Goal: Task Accomplishment & Management: Complete application form

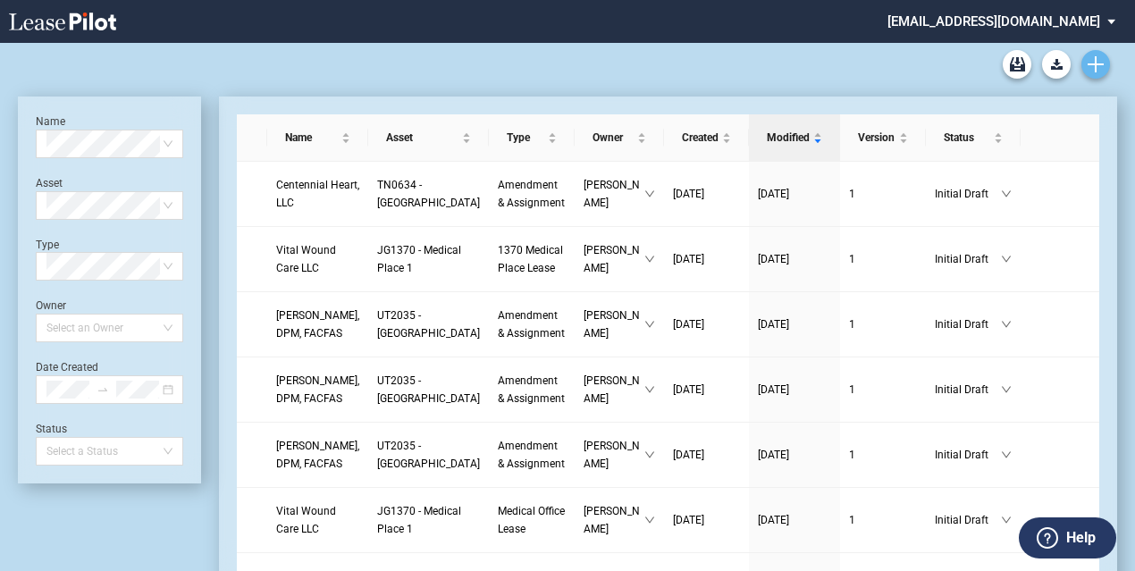
click at [1092, 67] on icon "Create new document" at bounding box center [1096, 64] width 16 height 16
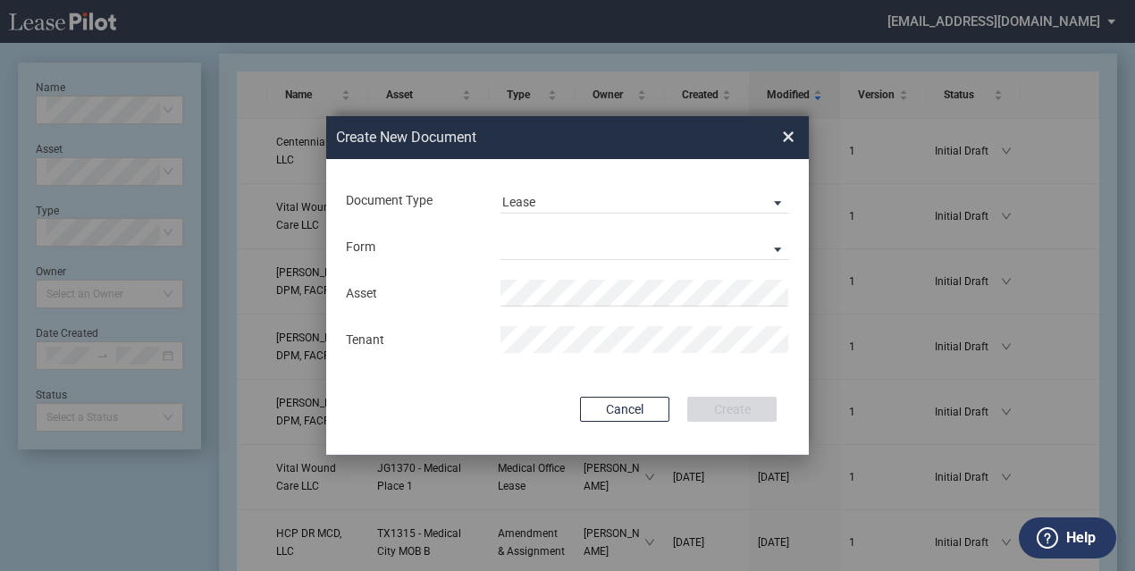
click at [699, 214] on md-input-container "Document Type Lease Lease Amendment" at bounding box center [567, 200] width 447 height 30
click at [692, 194] on span "Lease" at bounding box center [630, 203] width 257 height 18
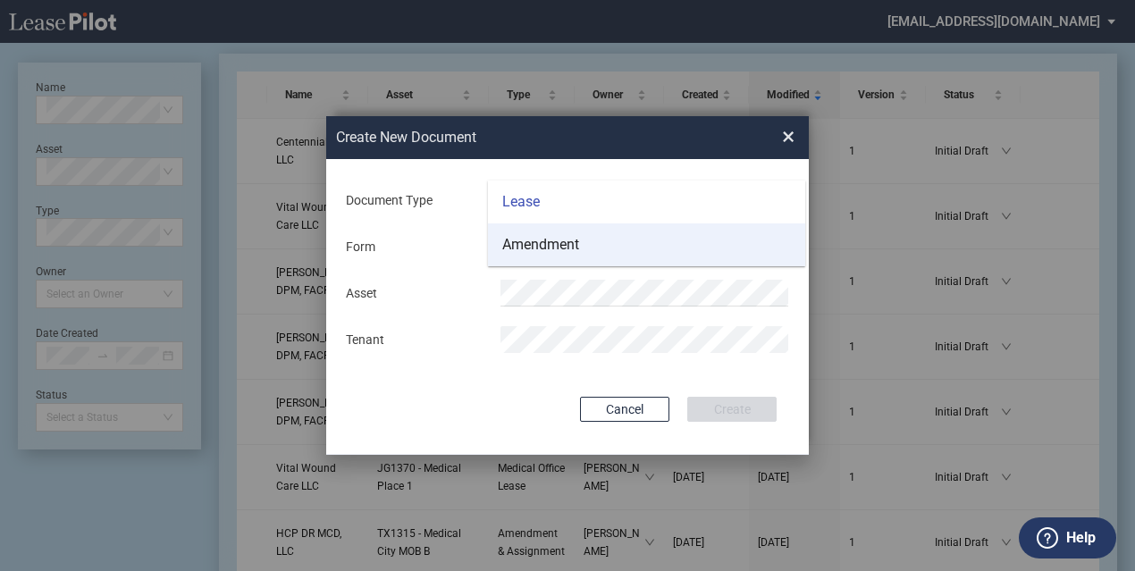
click at [618, 253] on md-option "Amendment" at bounding box center [646, 244] width 317 height 43
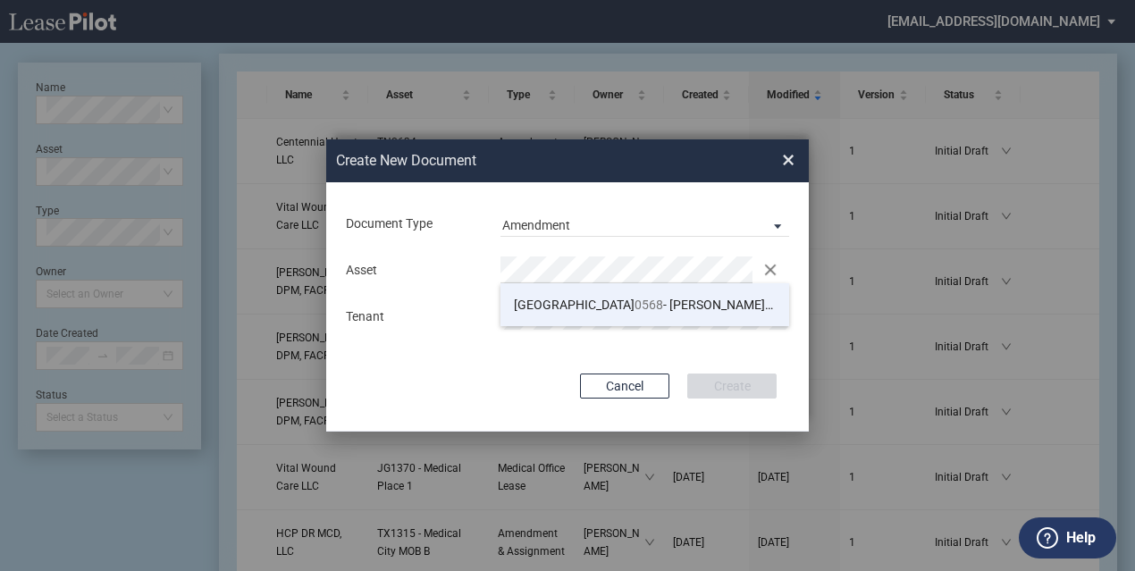
click at [635, 301] on span "0568" at bounding box center [649, 305] width 29 height 14
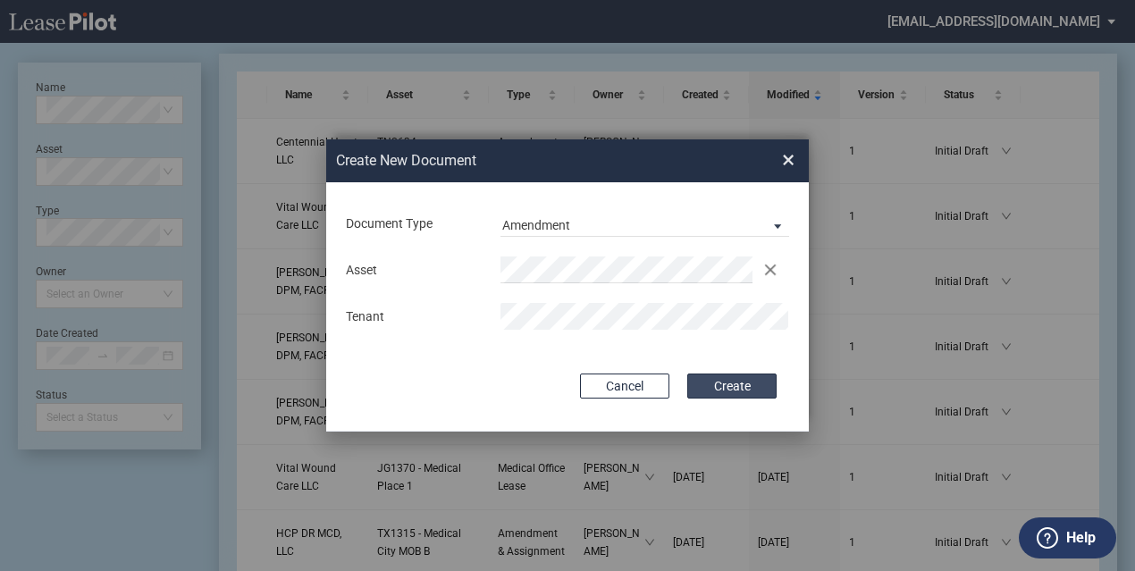
click at [751, 386] on button "Create" at bounding box center [731, 386] width 89 height 25
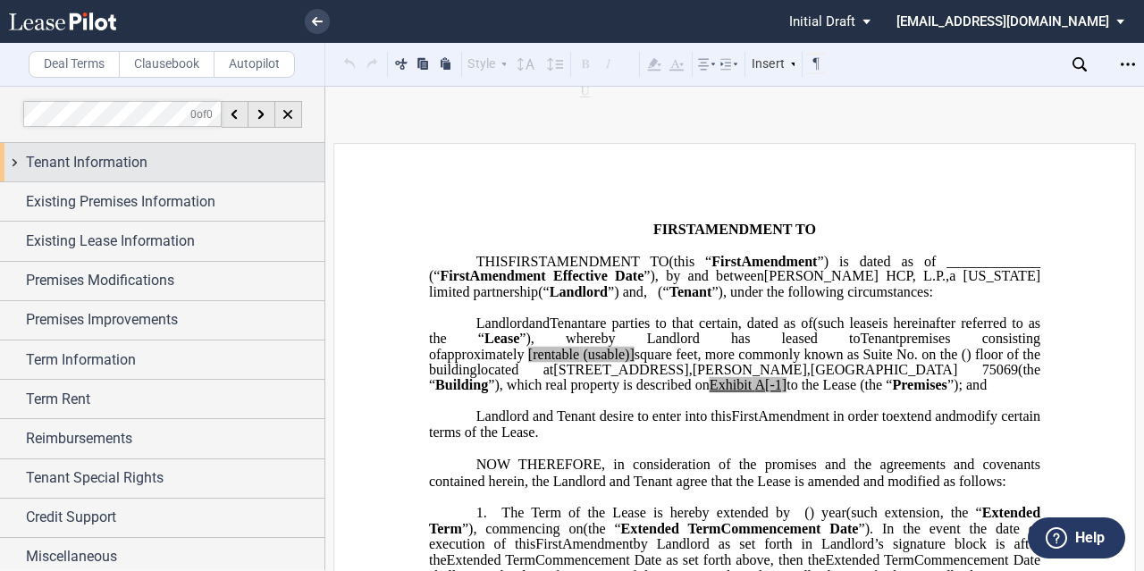
click at [169, 181] on div "Tenant Information" at bounding box center [162, 162] width 324 height 38
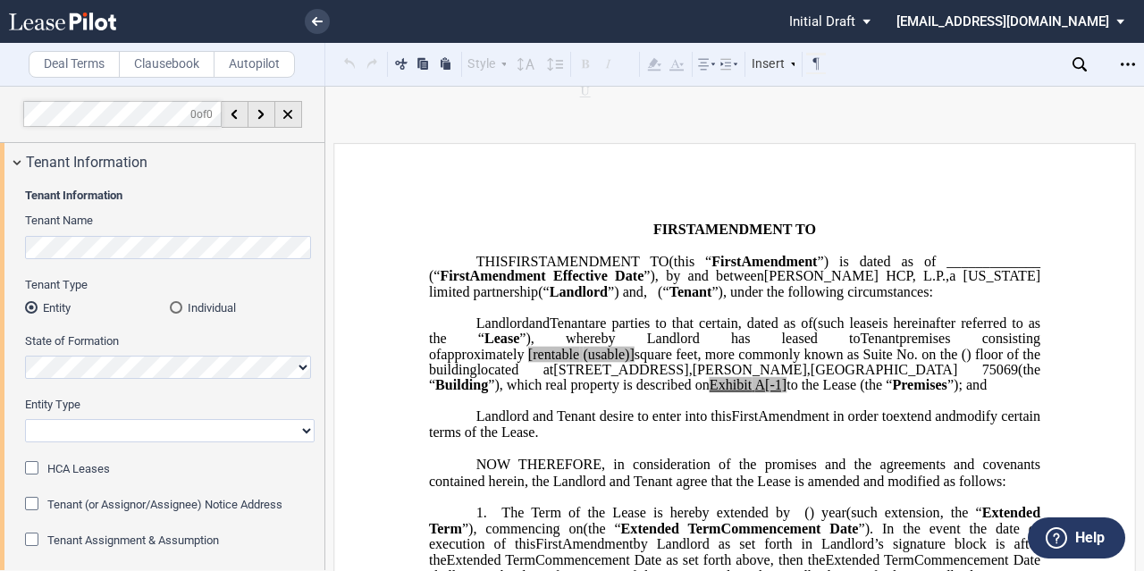
click at [695, 227] on span "AMENDMENT TO" at bounding box center [756, 230] width 122 height 16
click at [79, 441] on select "Corporation Limited Liability Company General Partnership Limited Partnership O…" at bounding box center [170, 430] width 290 height 23
select select "limited liability company"
click at [25, 419] on select "Corporation Limited Liability Company General Partnership Limited Partnership O…" at bounding box center [170, 430] width 290 height 23
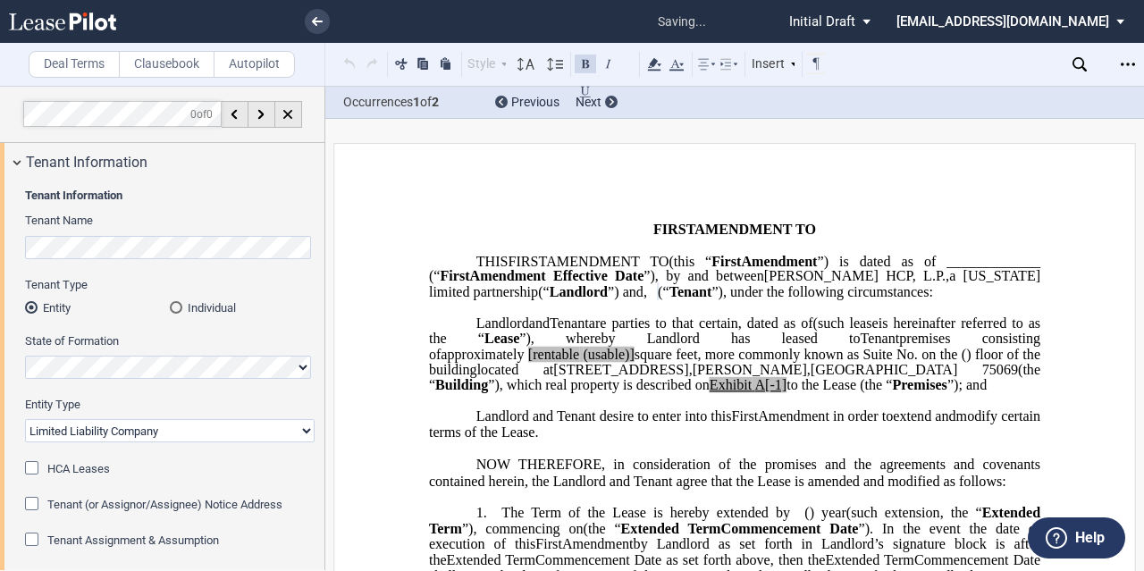
click at [626, 300] on p "THIS ﻿ ﻿ FIRST AMENDMENT TO ﻿ ﻿ (this “ ﻿ ﻿ First Amendment ”) is dated as of _…" at bounding box center [734, 277] width 611 height 46
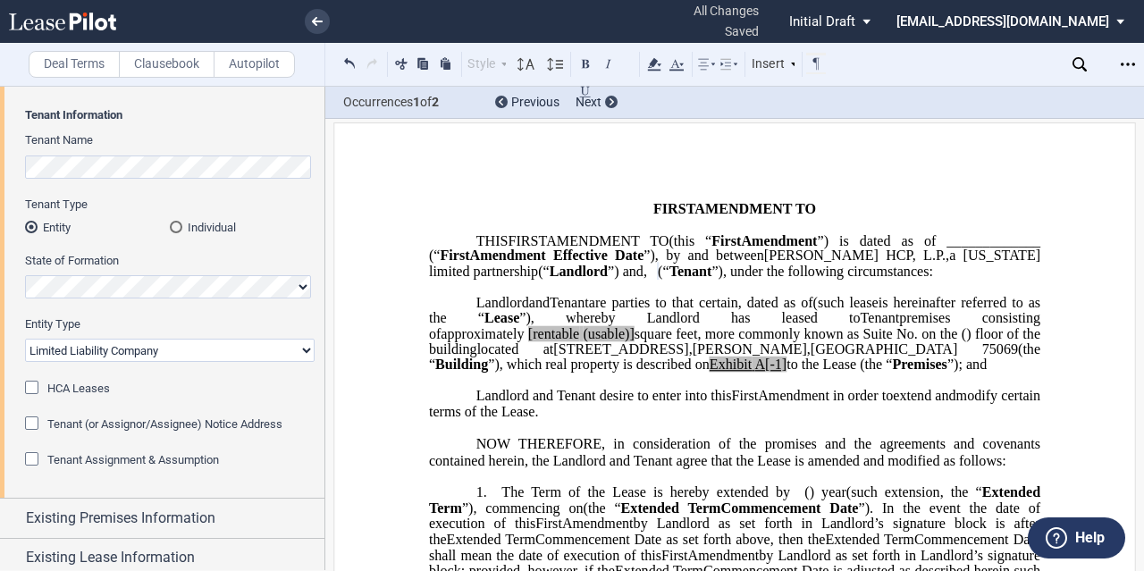
scroll to position [202, 0]
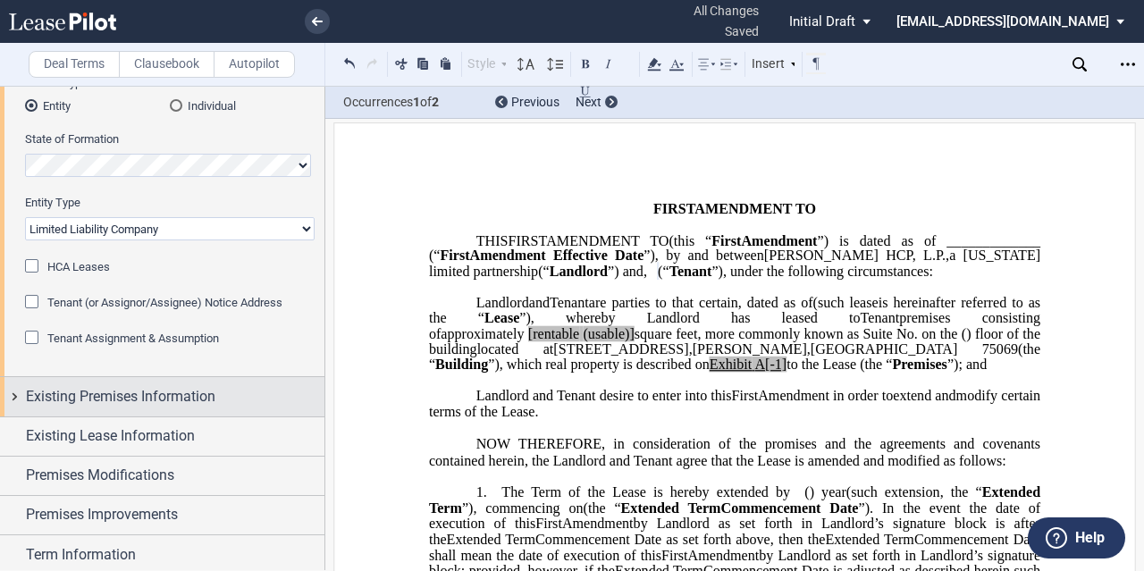
click at [124, 391] on span "Existing Premises Information" at bounding box center [121, 396] width 190 height 21
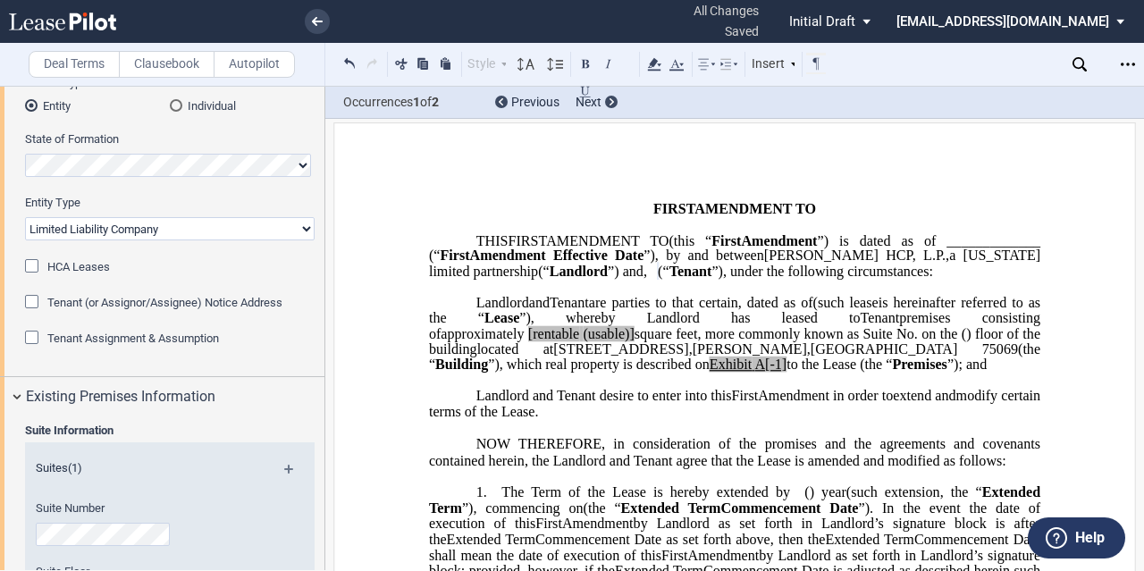
scroll to position [381, 0]
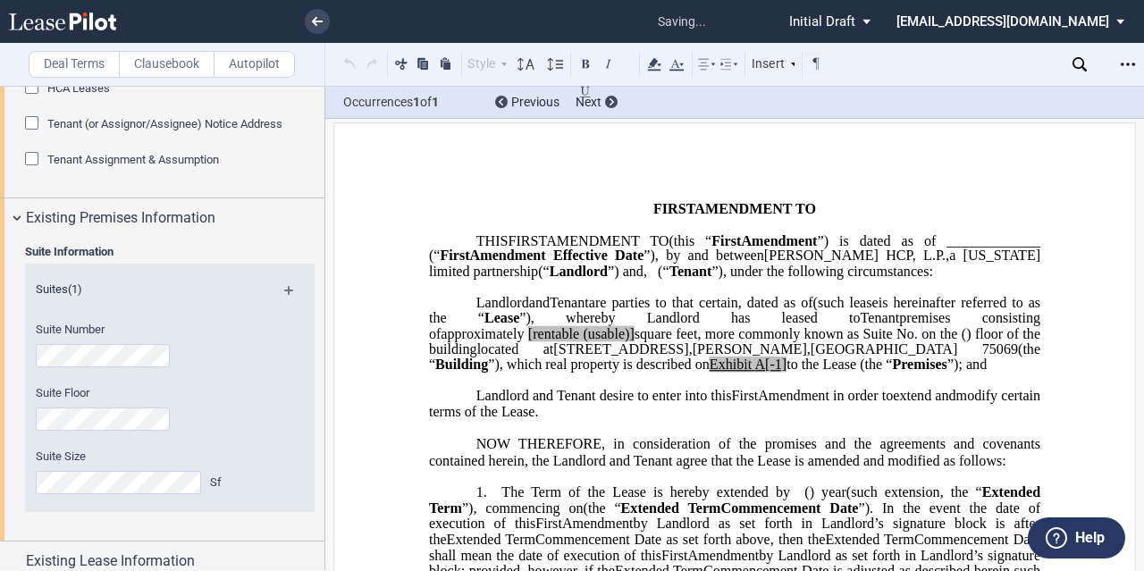
click at [124, 404] on div "Suite Floor" at bounding box center [146, 408] width 220 height 46
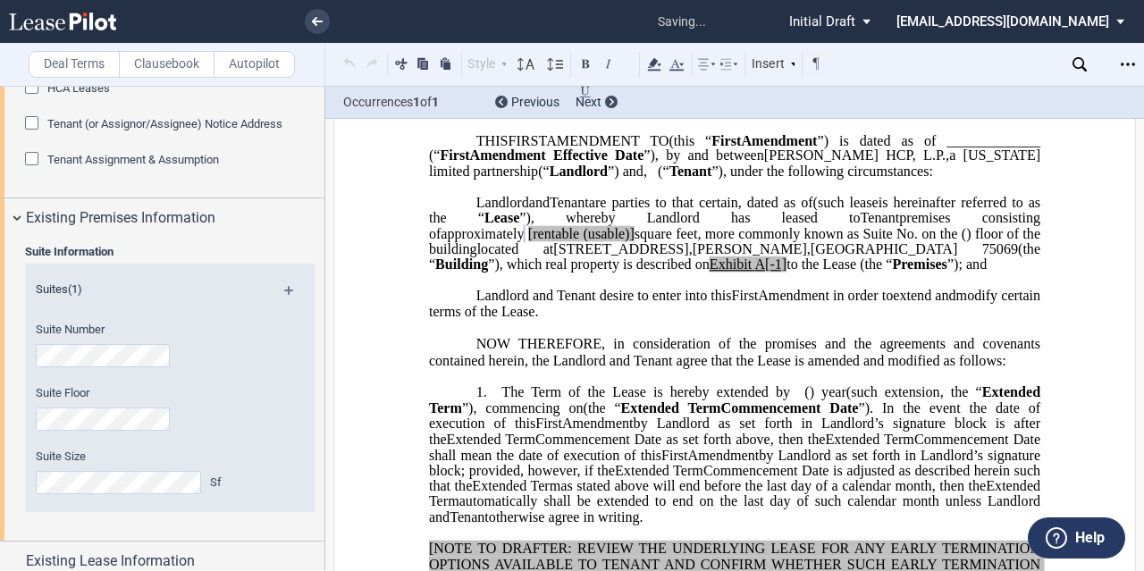
scroll to position [122, 0]
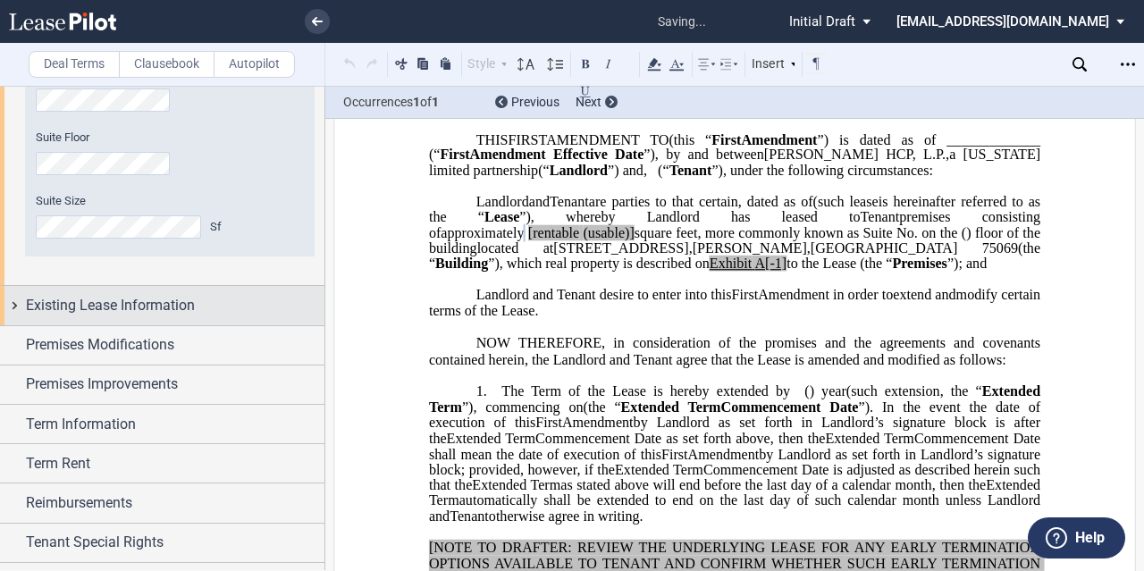
click at [175, 314] on span "Existing Lease Information" at bounding box center [110, 305] width 169 height 21
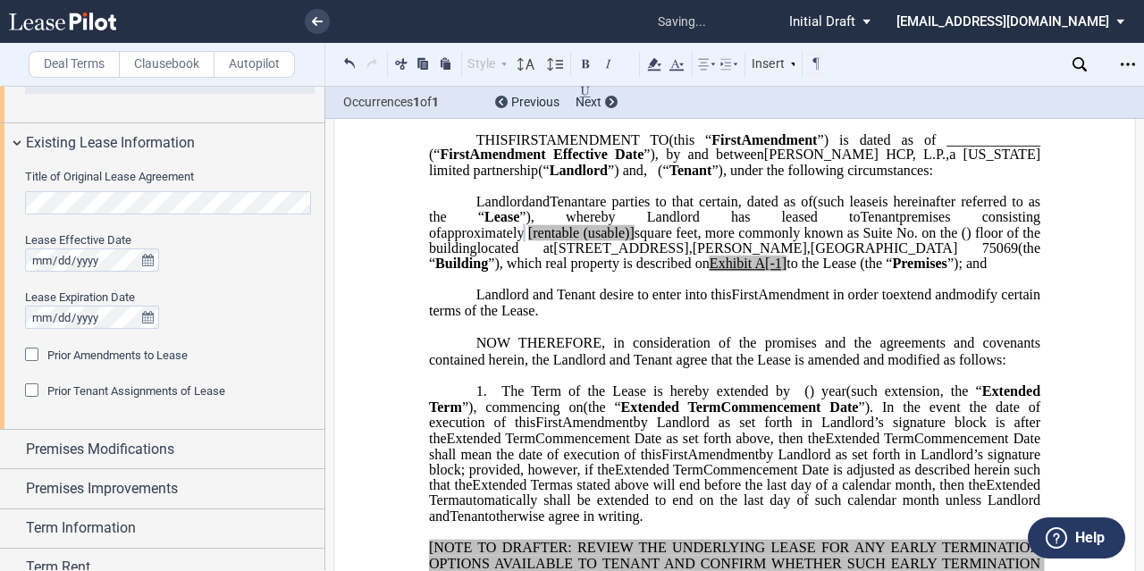
scroll to position [801, 0]
click at [12, 199] on div "Title of Original Lease Agreement Lease Effective Date Lease Expiration Date Pr…" at bounding box center [162, 294] width 324 height 267
click at [50, 351] on span "Prior Amendments to Lease" at bounding box center [117, 353] width 140 height 13
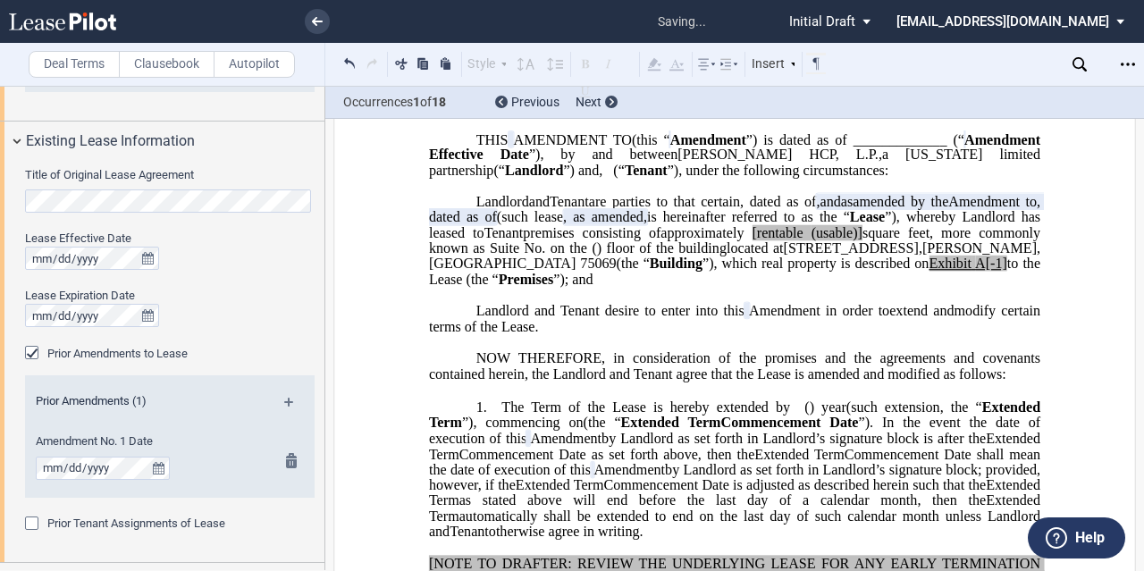
scroll to position [969, 0]
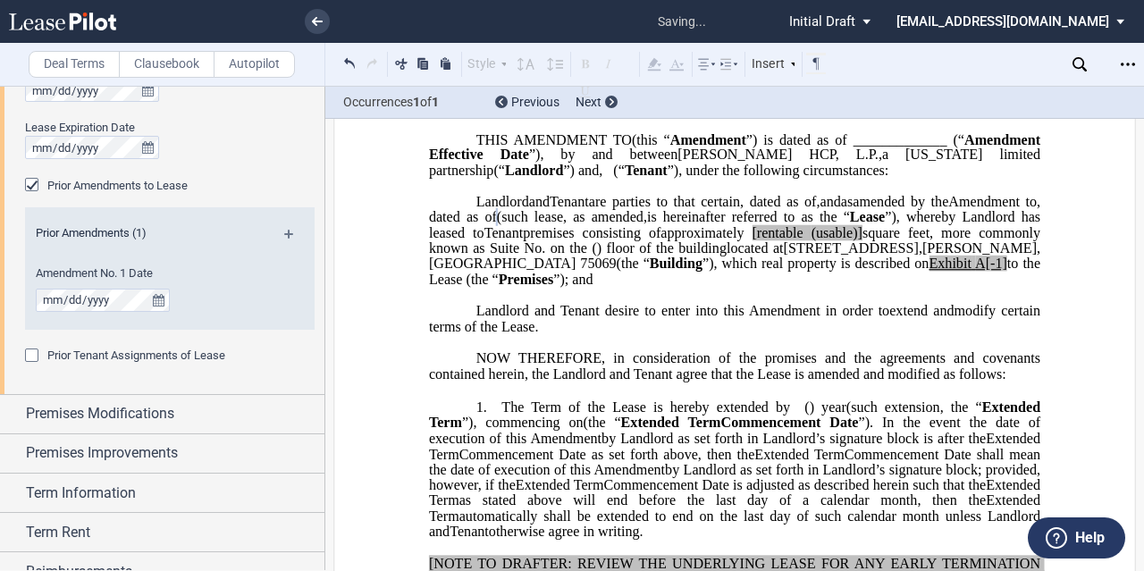
click at [293, 236] on md-icon at bounding box center [296, 240] width 24 height 21
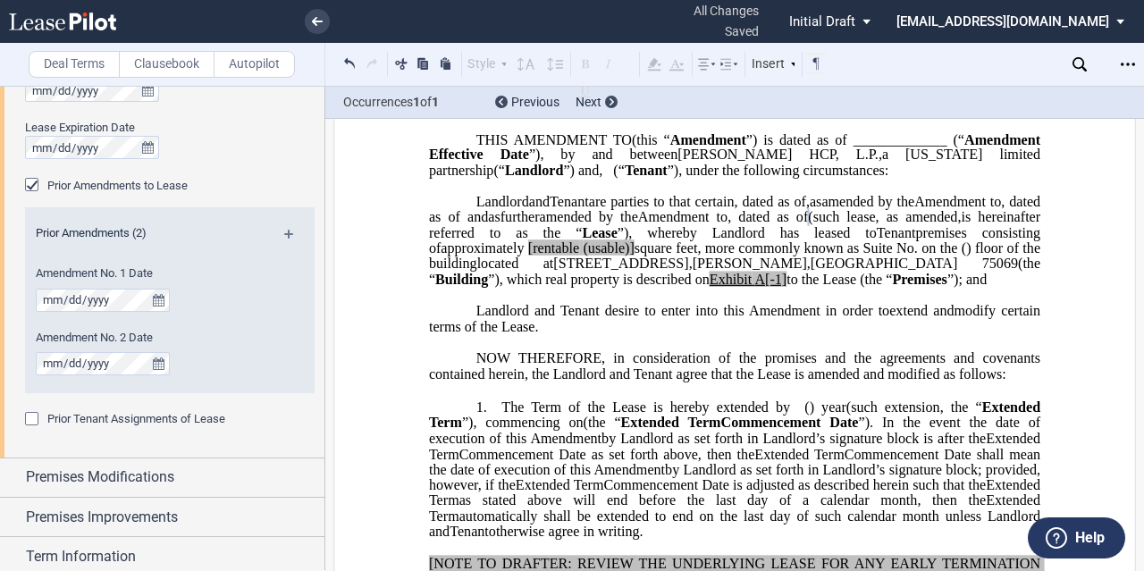
click at [468, 225] on span at bounding box center [463, 217] width 7 height 16
click at [488, 225] on span "and" at bounding box center [478, 217] width 21 height 16
click at [468, 225] on span at bounding box center [463, 217] width 7 height 16
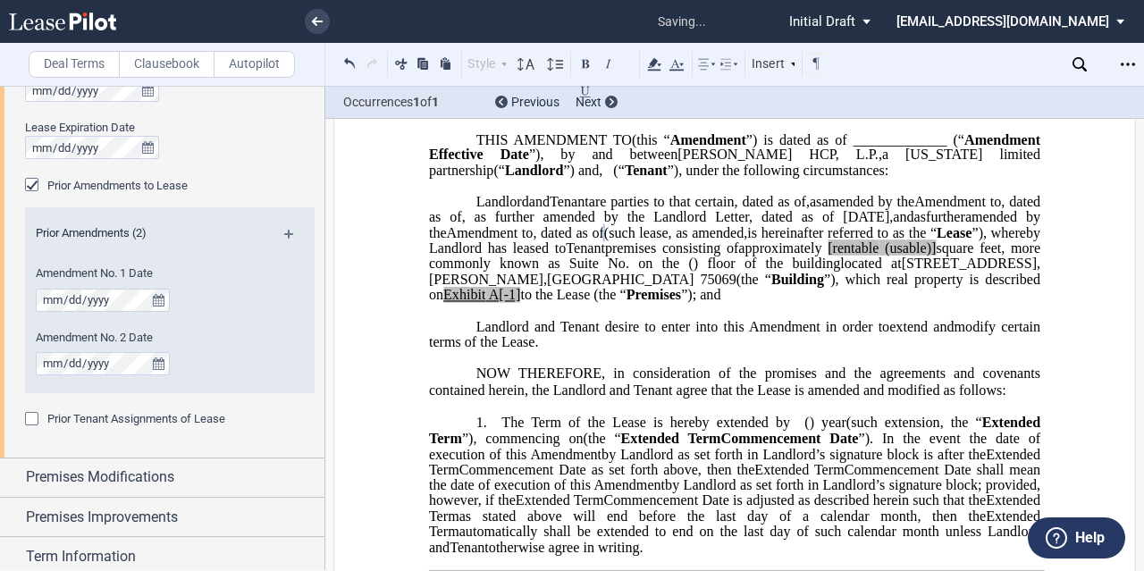
scroll to position [127, 0]
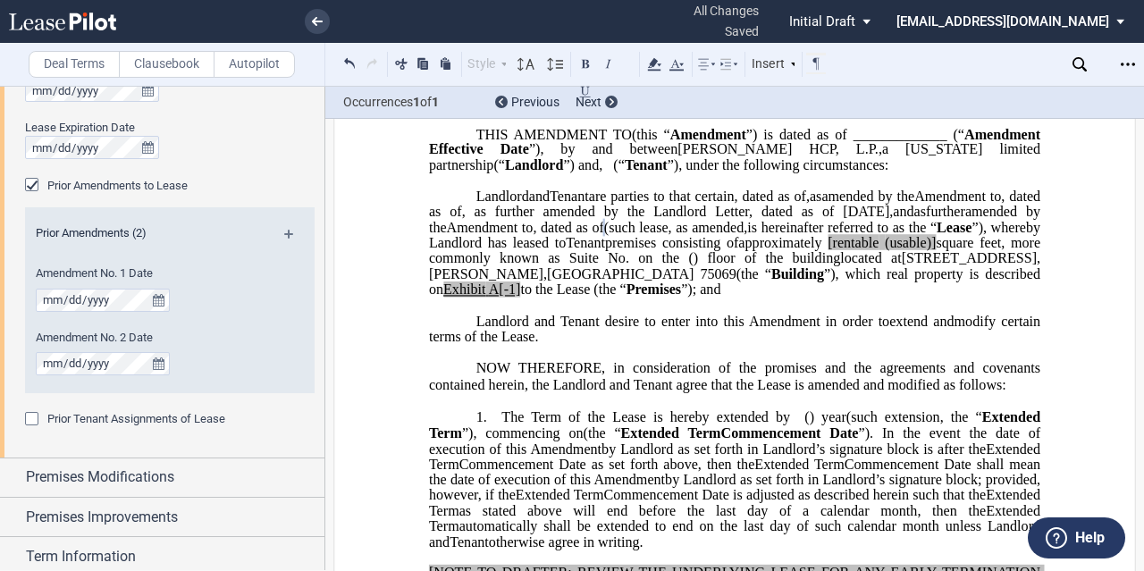
click at [828, 251] on span "[rentable" at bounding box center [853, 243] width 51 height 16
drag, startPoint x: 876, startPoint y: 291, endPoint x: 930, endPoint y: 285, distance: 53.9
click at [930, 266] on span "approximately ﻿ ﻿ [entable (usable)] square feet, more commonly known as Suite …" at bounding box center [736, 250] width 615 height 31
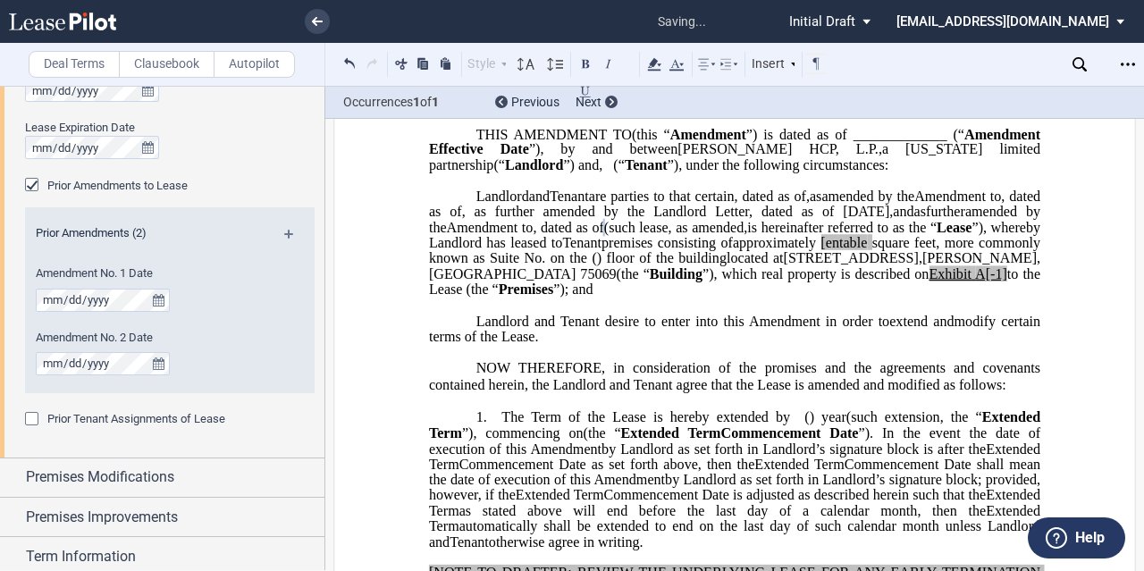
click at [960, 298] on span "to the Lease (the “" at bounding box center [736, 281] width 615 height 31
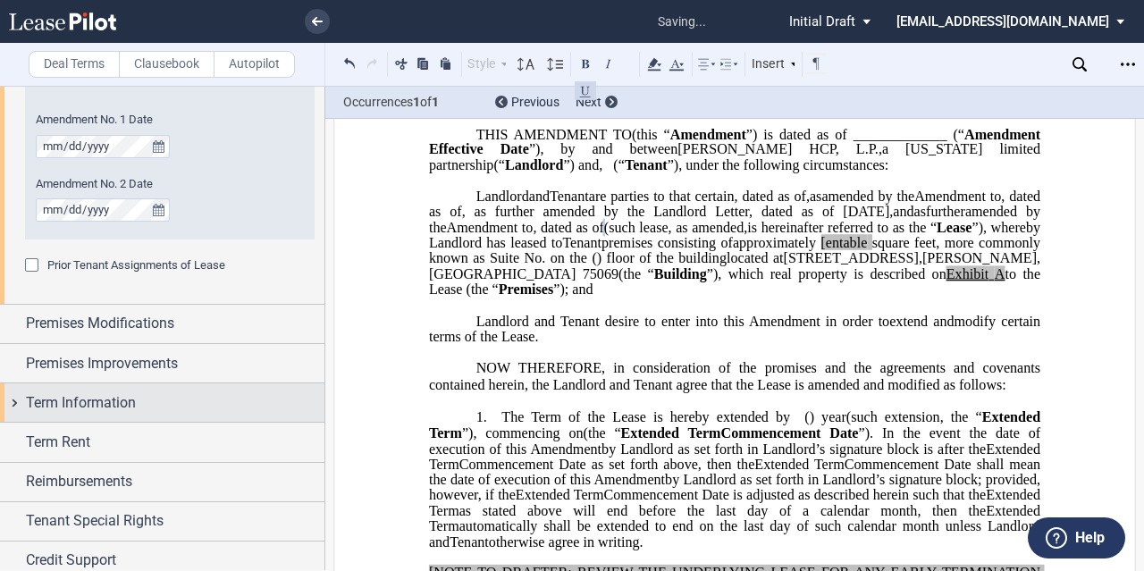
click at [122, 396] on span "Term Information" at bounding box center [81, 402] width 110 height 21
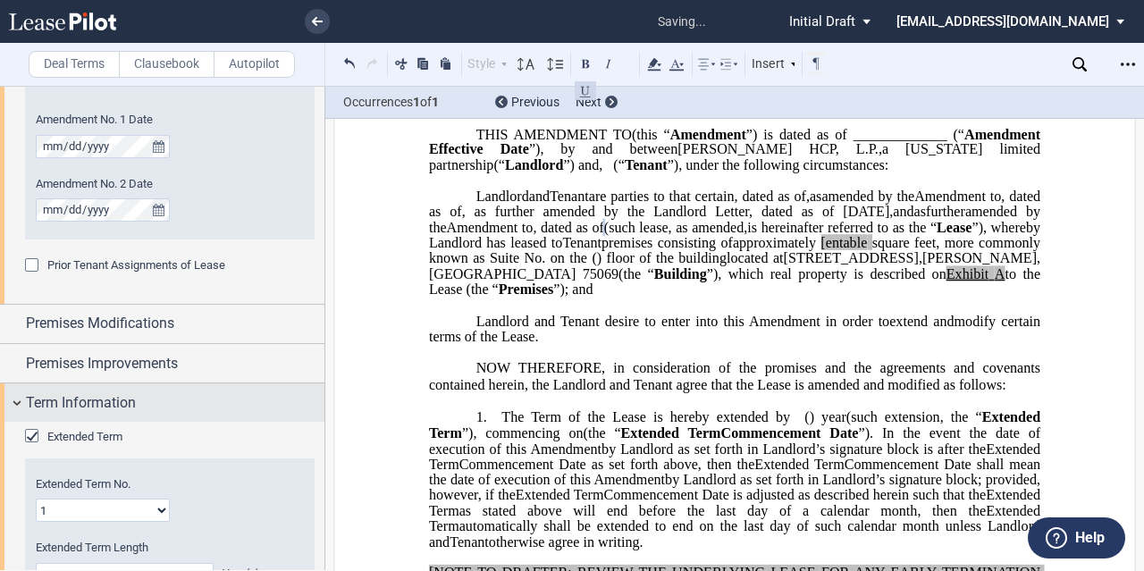
scroll to position [1264, 0]
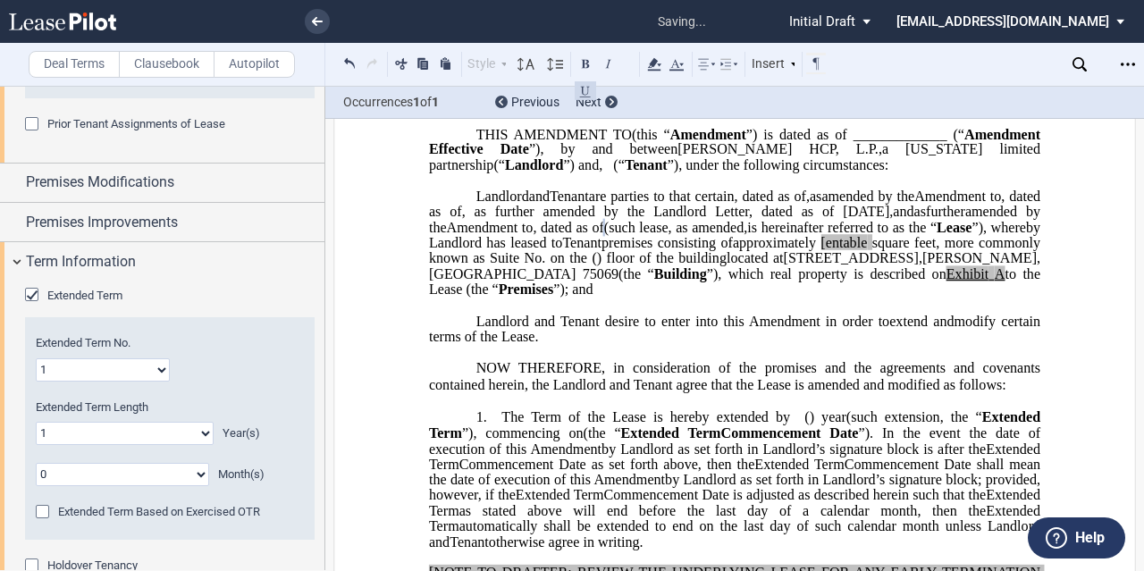
click at [98, 292] on span "Extended Term" at bounding box center [84, 295] width 75 height 13
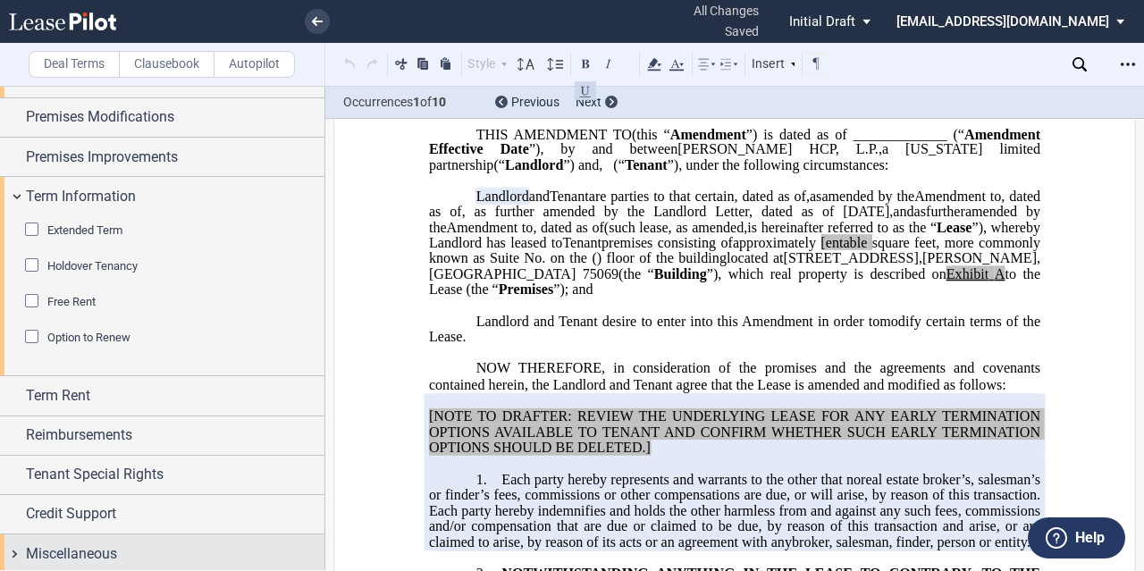
click at [89, 553] on span "Miscellaneous" at bounding box center [71, 554] width 91 height 21
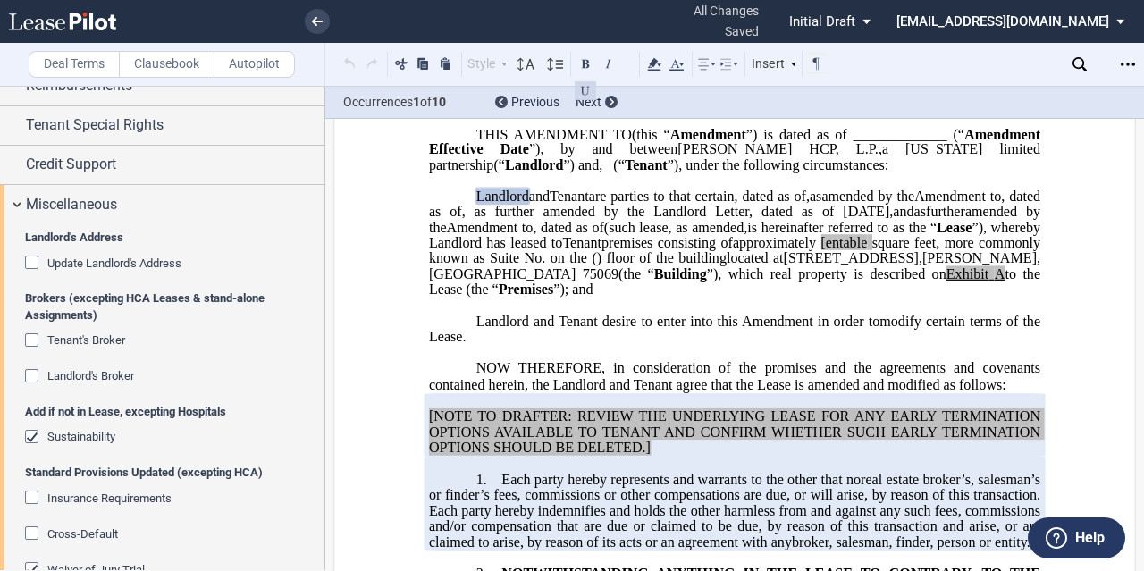
scroll to position [1883, 0]
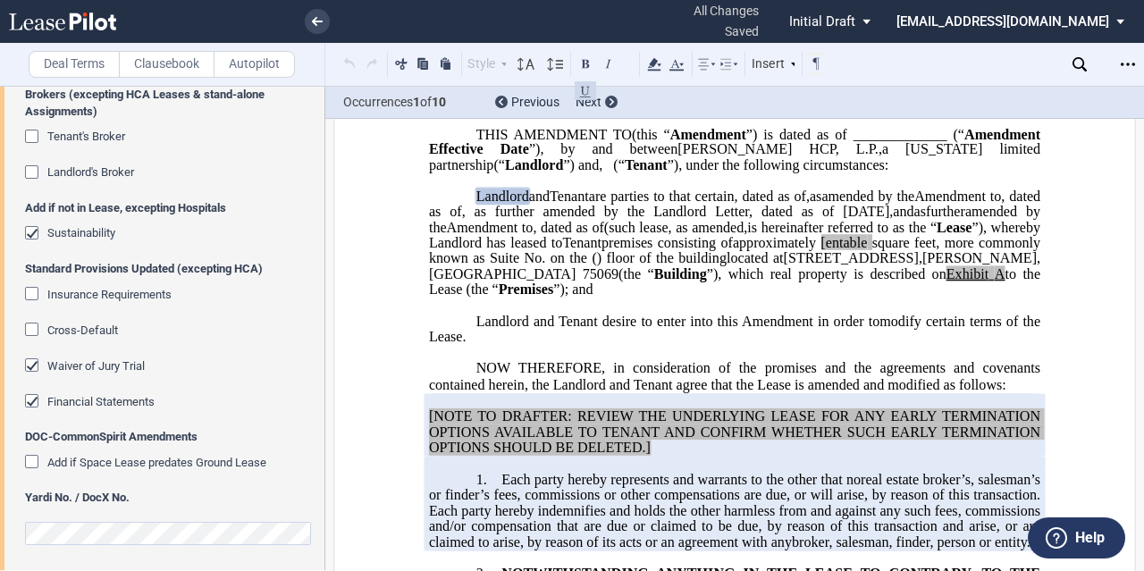
click at [60, 401] on span "Financial Statements" at bounding box center [100, 401] width 107 height 13
click at [70, 367] on span "Waiver of Jury Trial" at bounding box center [95, 365] width 97 height 13
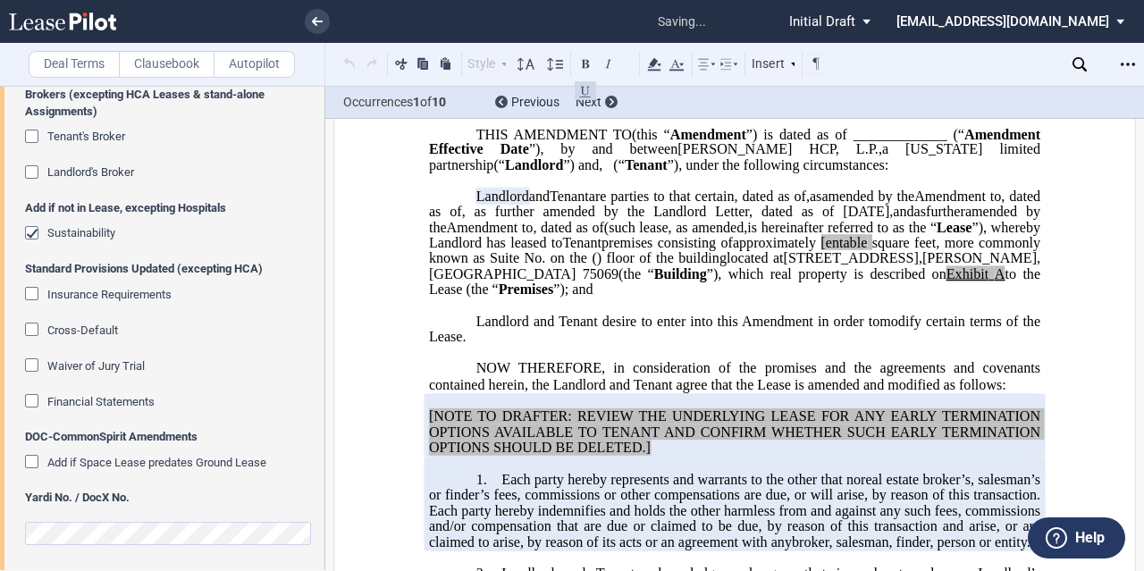
click at [60, 221] on div "Add if not in Lease, excepting Hospitals Sustainability" at bounding box center [170, 230] width 290 height 61
click at [61, 227] on span "Sustainability" at bounding box center [81, 232] width 68 height 13
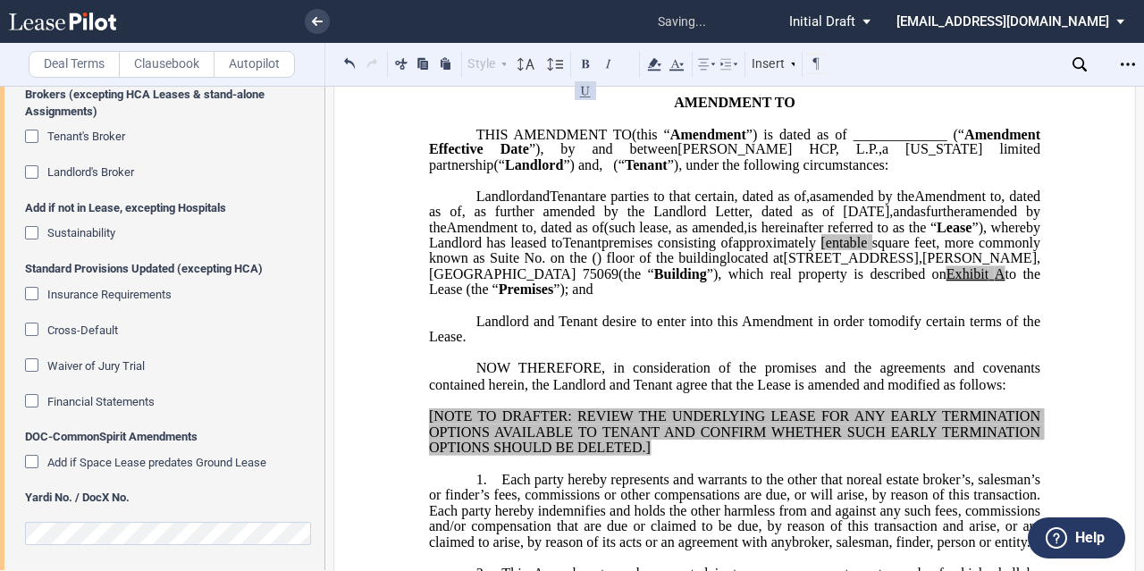
click at [821, 251] on span "[entable" at bounding box center [844, 243] width 46 height 16
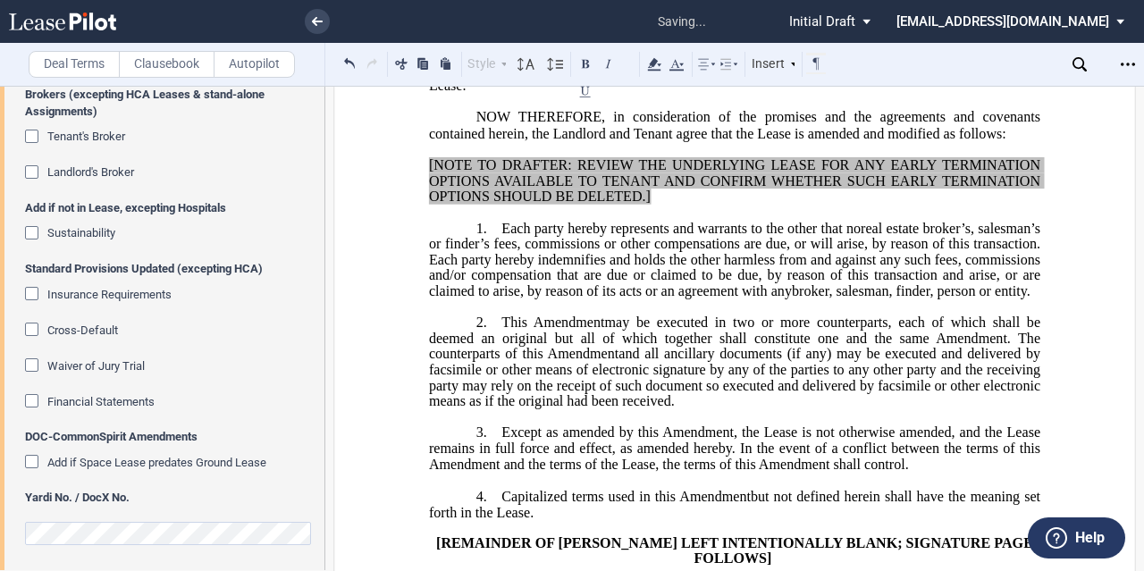
scroll to position [392, 0]
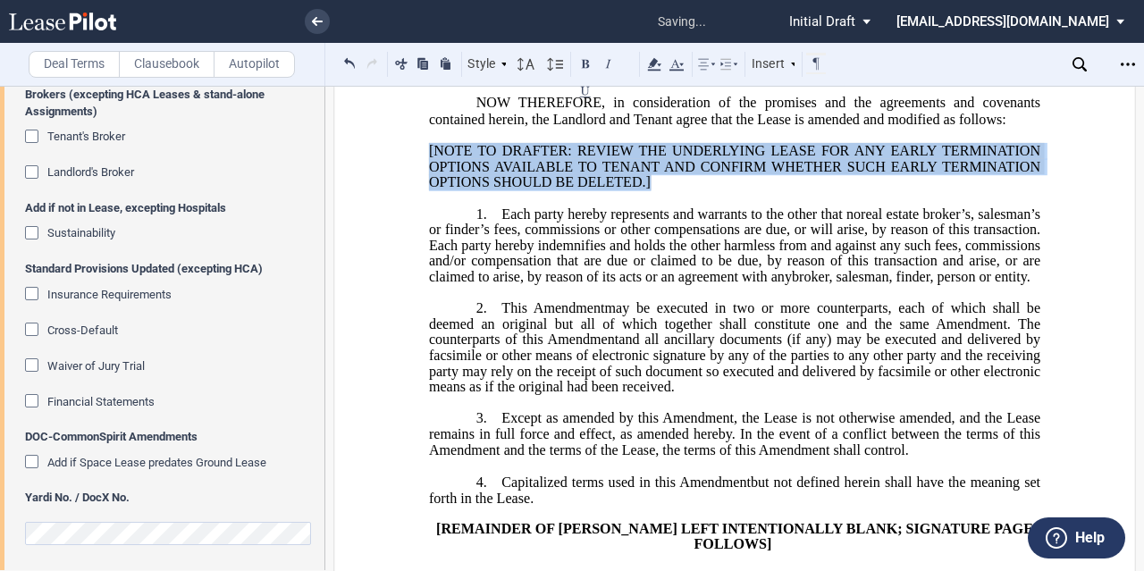
drag, startPoint x: 665, startPoint y: 234, endPoint x: 417, endPoint y: 195, distance: 250.7
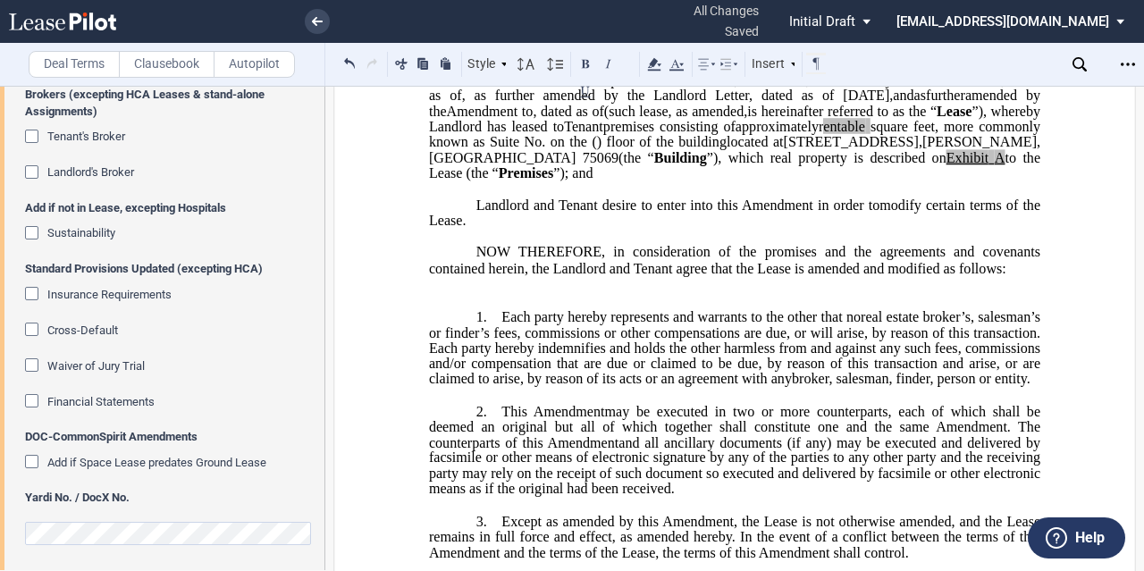
scroll to position [0, 0]
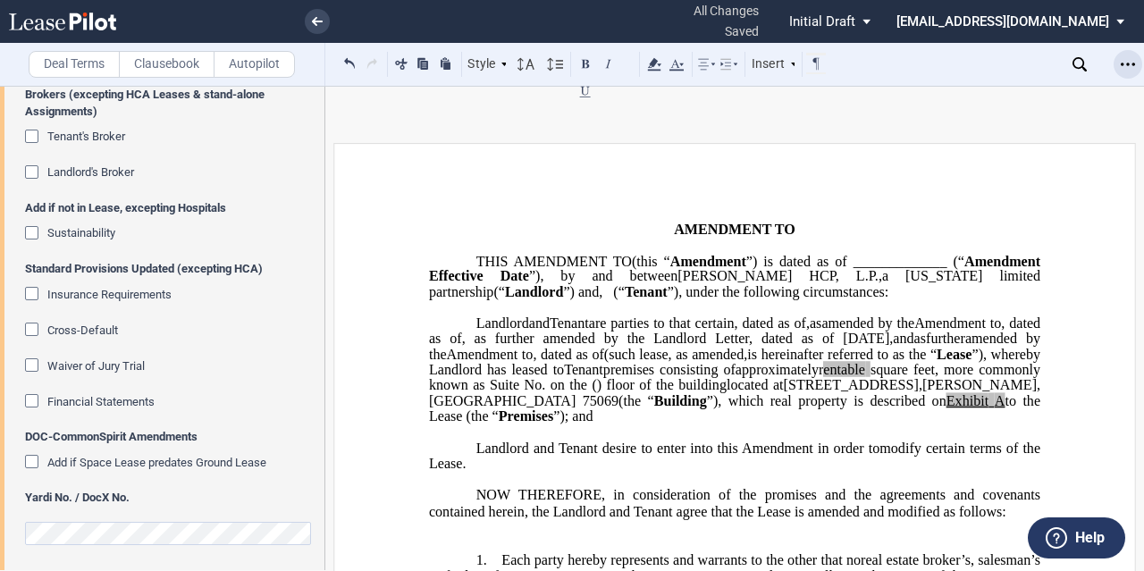
click at [1127, 72] on div "Open Lease options menu" at bounding box center [1128, 64] width 29 height 29
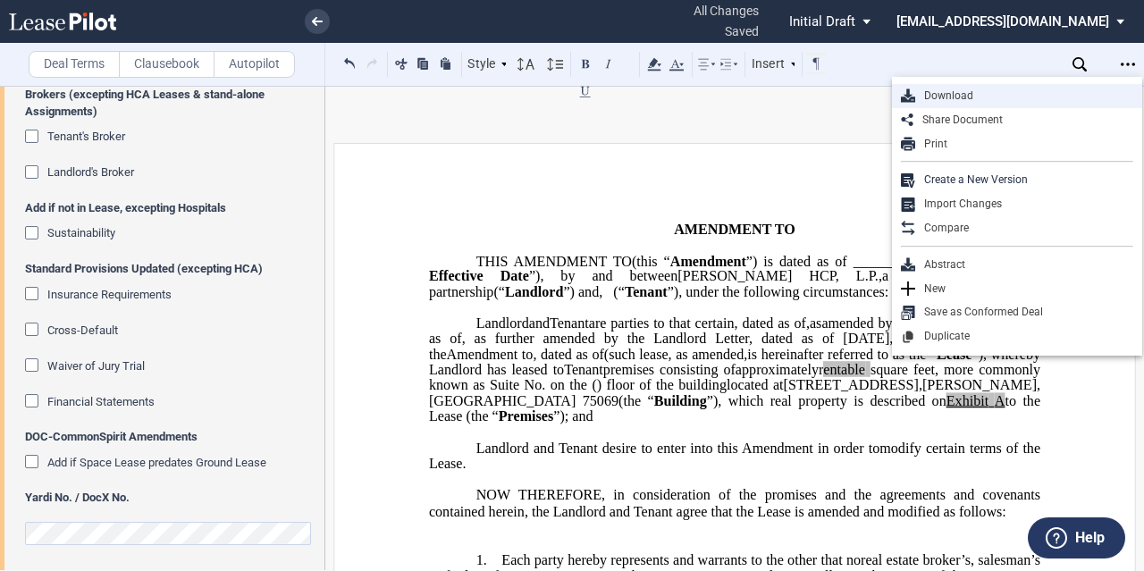
drag, startPoint x: 992, startPoint y: 112, endPoint x: 987, endPoint y: 101, distance: 12.0
click at [987, 101] on div "Download Share Document Print Create a New Version Import Changes Compare Abstr…" at bounding box center [1017, 216] width 250 height 279
click at [987, 101] on div "Deal Terms Clausebook Autopilot Style 1. Section (a) Subsection (a) Subsection …" at bounding box center [572, 328] width 1144 height 485
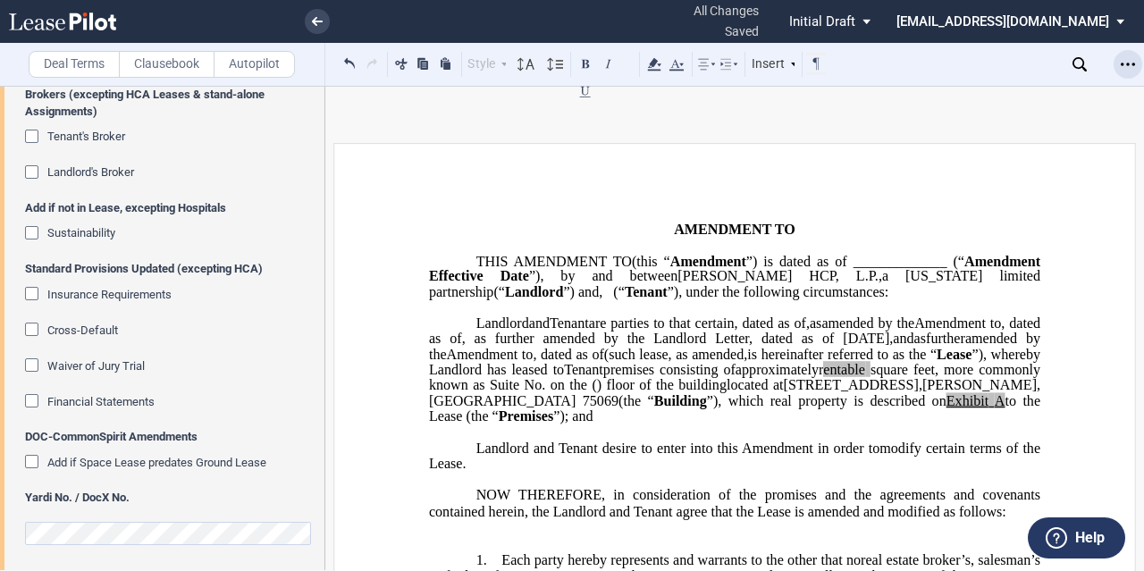
click at [1131, 63] on icon "Open Lease options menu" at bounding box center [1128, 64] width 14 height 14
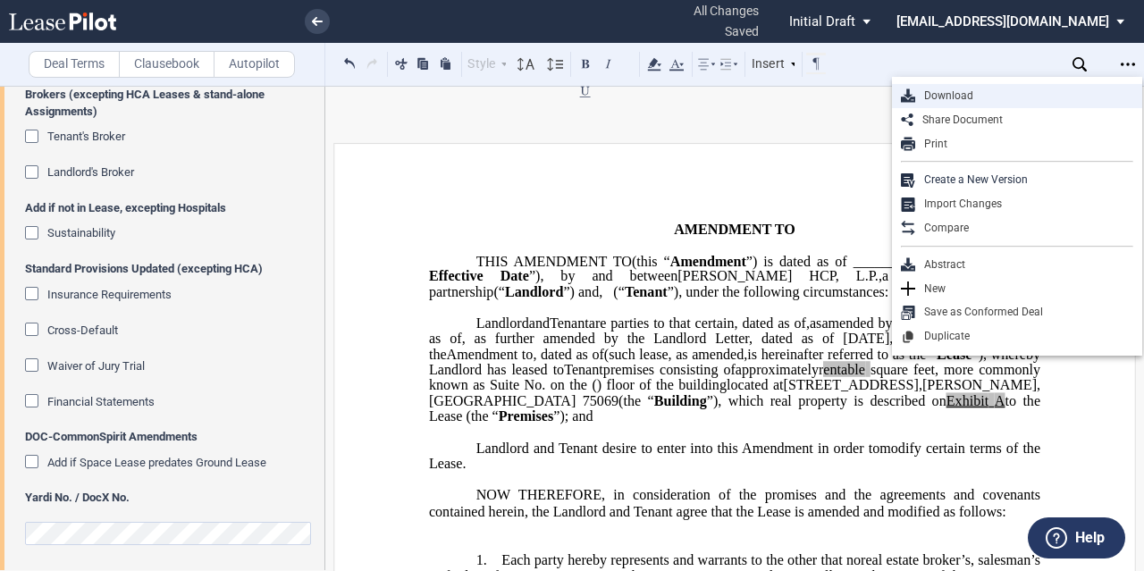
click at [940, 99] on div "Download" at bounding box center [1024, 95] width 218 height 15
